Goal: Task Accomplishment & Management: Use online tool/utility

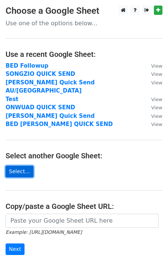
click at [21, 165] on link "Select..." at bounding box center [20, 171] width 28 height 12
click at [24, 165] on link "Select..." at bounding box center [20, 171] width 28 height 12
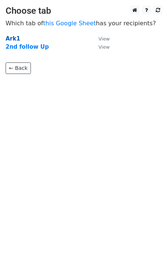
click at [11, 37] on strong "Ark1" at bounding box center [13, 38] width 14 height 7
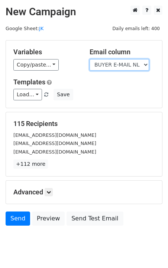
click at [97, 63] on select "Country Area City City Company Name Store Name DEPARTMENT TYPE MW TIER BUYER NA…" at bounding box center [118, 65] width 59 height 12
click at [89, 59] on select "Country Area City City Company Name Store Name DEPARTMENT TYPE MW TIER BUYER NA…" at bounding box center [118, 65] width 59 height 12
click at [108, 63] on select "Country Area City City Company Name Store Name DEPARTMENT TYPE MW TIER BUYER NA…" at bounding box center [118, 65] width 59 height 12
click at [89, 59] on select "Country Area City City Company Name Store Name DEPARTMENT TYPE MW TIER BUYER NA…" at bounding box center [118, 65] width 59 height 12
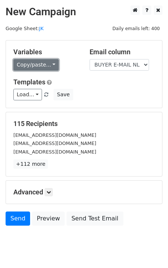
click at [49, 66] on link "Copy/paste..." at bounding box center [35, 65] width 45 height 12
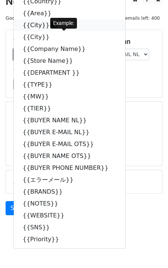
scroll to position [21, 0]
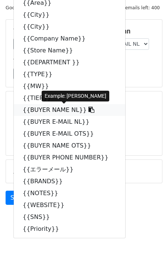
click at [55, 111] on link "{{BUYER NAME NL}}" at bounding box center [69, 110] width 111 height 12
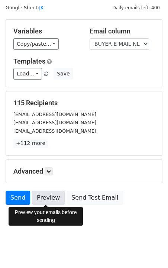
click at [56, 196] on link "Preview" at bounding box center [48, 197] width 33 height 14
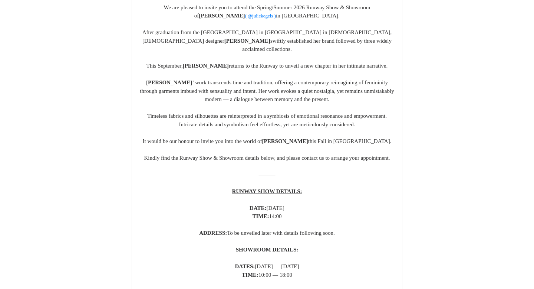
scroll to position [177, 0]
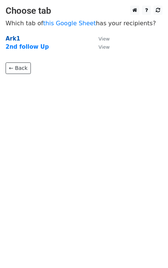
click at [9, 40] on strong "Ark1" at bounding box center [13, 38] width 14 height 7
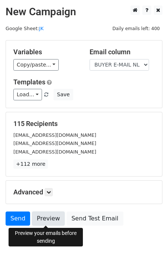
click at [48, 214] on link "Preview" at bounding box center [48, 218] width 33 height 14
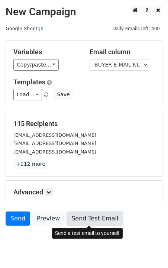
click at [71, 218] on link "Send Test Email" at bounding box center [94, 218] width 56 height 14
click at [69, 217] on link "Send Test Email" at bounding box center [94, 218] width 56 height 14
click at [84, 222] on link "Send Test Email" at bounding box center [94, 218] width 56 height 14
click at [78, 220] on link "Send Test Email" at bounding box center [94, 218] width 56 height 14
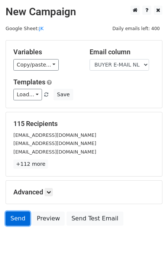
click at [15, 217] on link "Send" at bounding box center [18, 218] width 24 height 14
